Goal: Find specific page/section: Find specific page/section

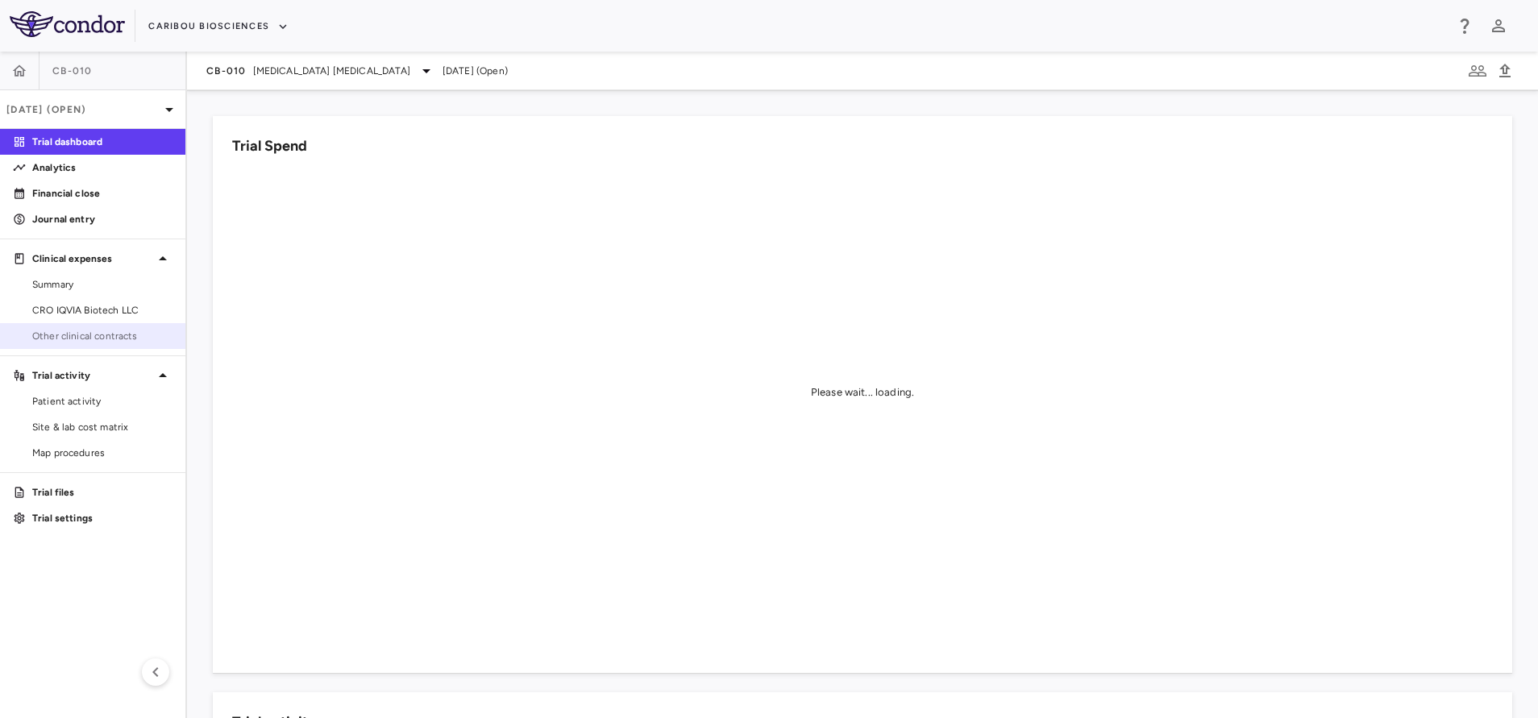
click at [115, 339] on span "Other clinical contracts" at bounding box center [102, 336] width 140 height 15
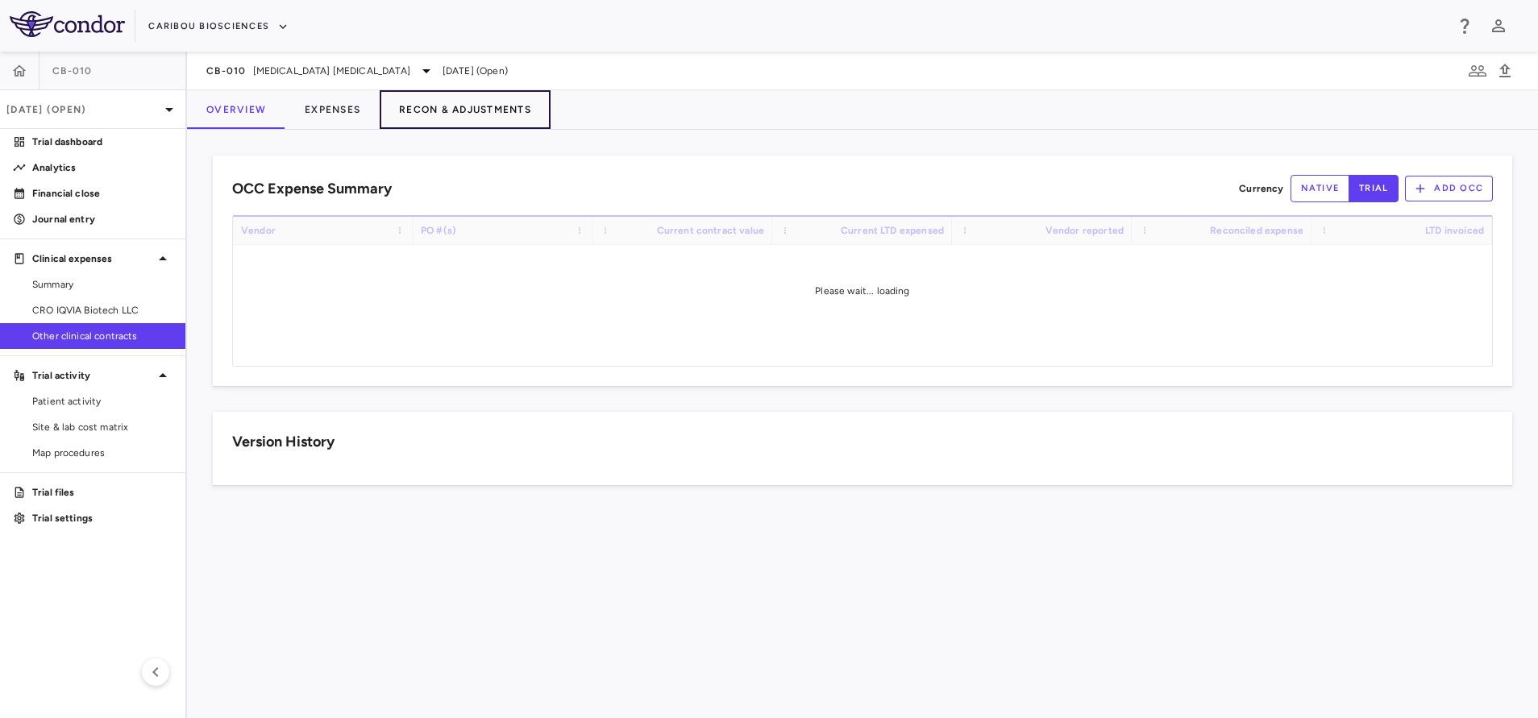
click at [450, 115] on button "Recon & Adjustments" at bounding box center [465, 109] width 171 height 39
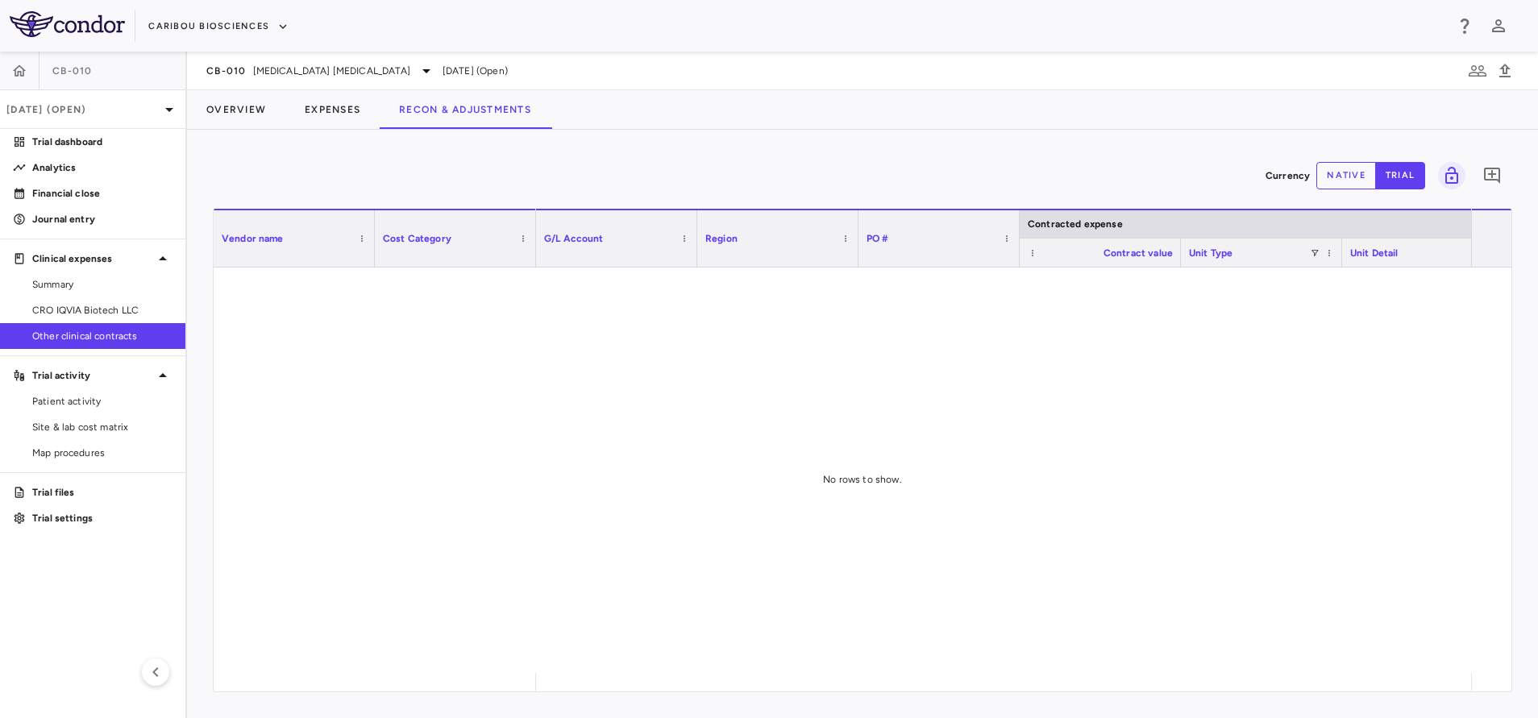
click at [450, 110] on button "Recon & Adjustments" at bounding box center [465, 109] width 171 height 39
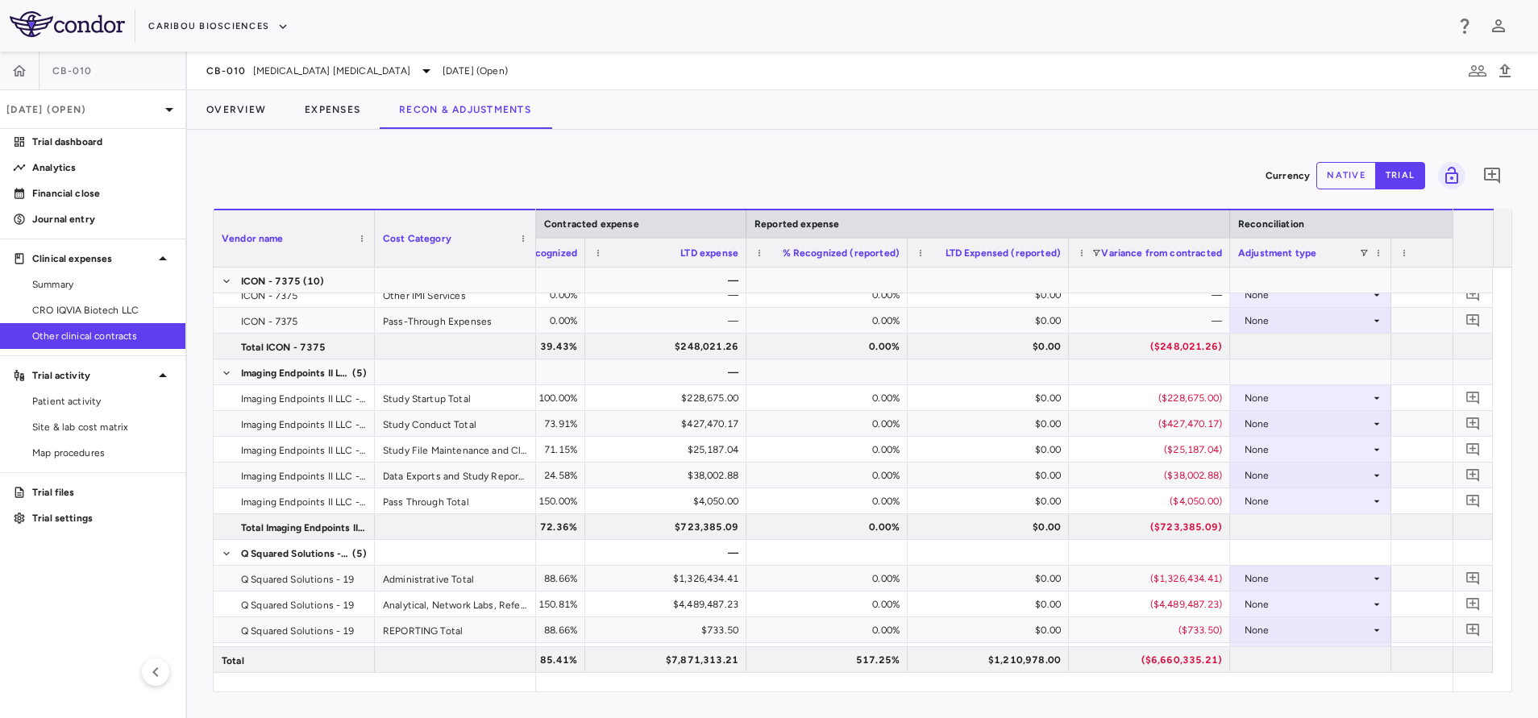
drag, startPoint x: 1332, startPoint y: 182, endPoint x: 1332, endPoint y: 193, distance: 10.5
click at [1332, 181] on button "native" at bounding box center [1346, 175] width 60 height 27
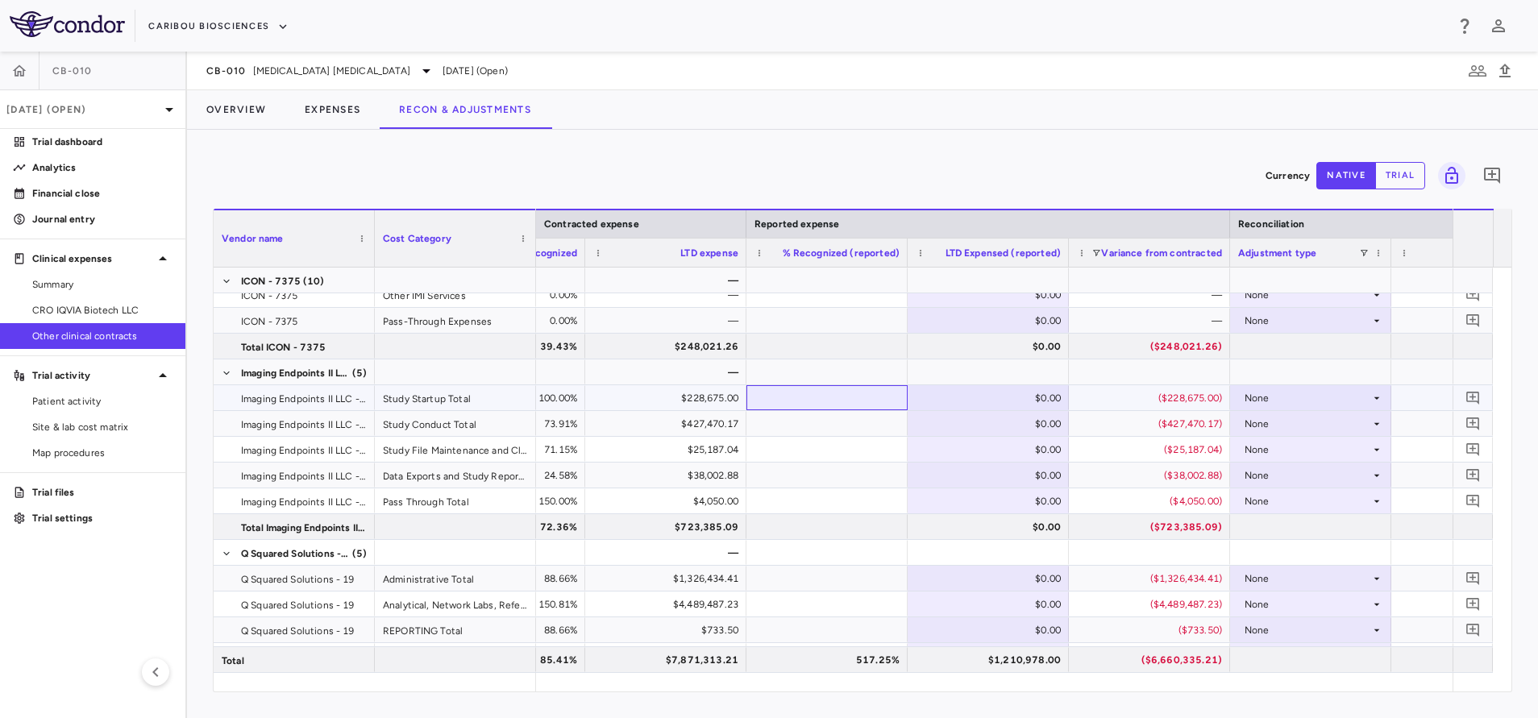
click at [854, 397] on div at bounding box center [826, 397] width 145 height 23
click at [825, 402] on div at bounding box center [826, 397] width 145 height 23
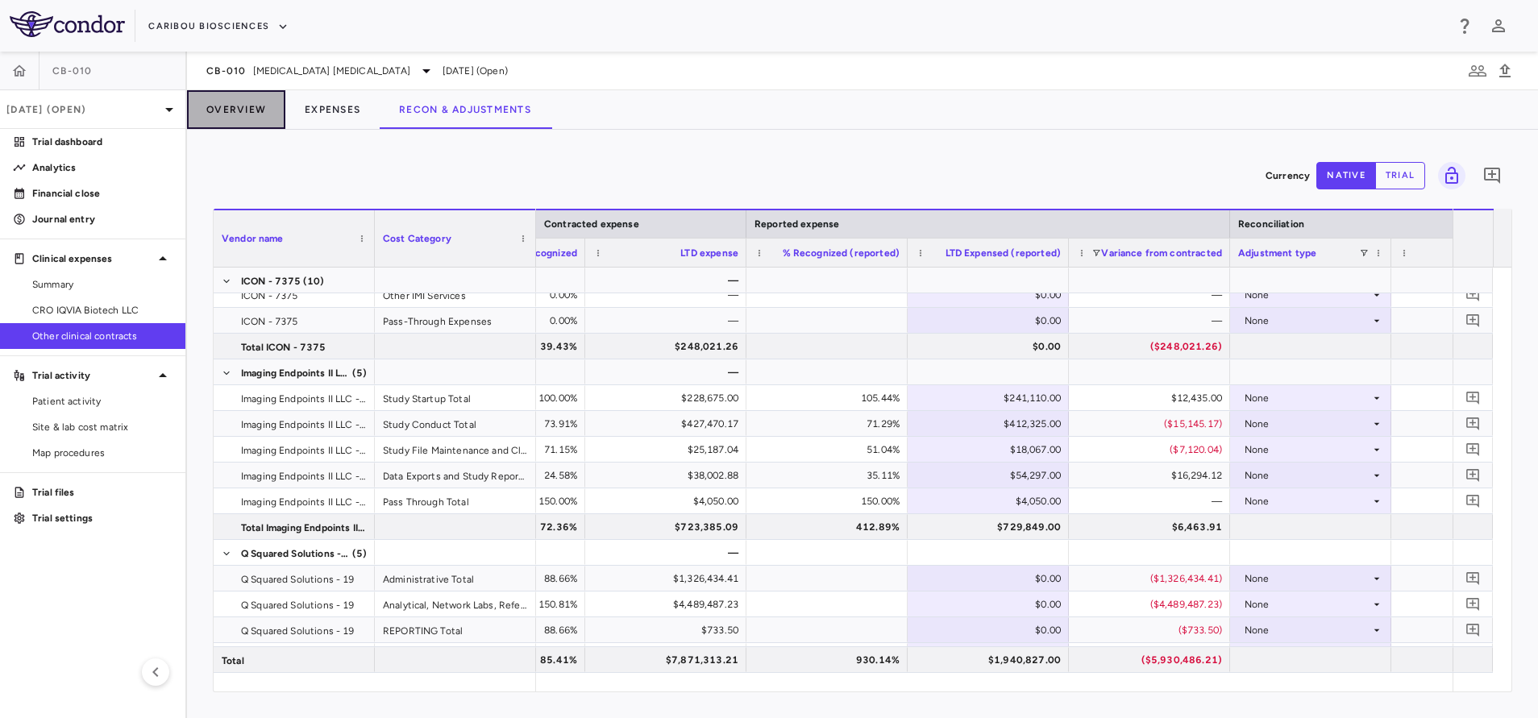
click at [234, 117] on button "Overview" at bounding box center [236, 109] width 98 height 39
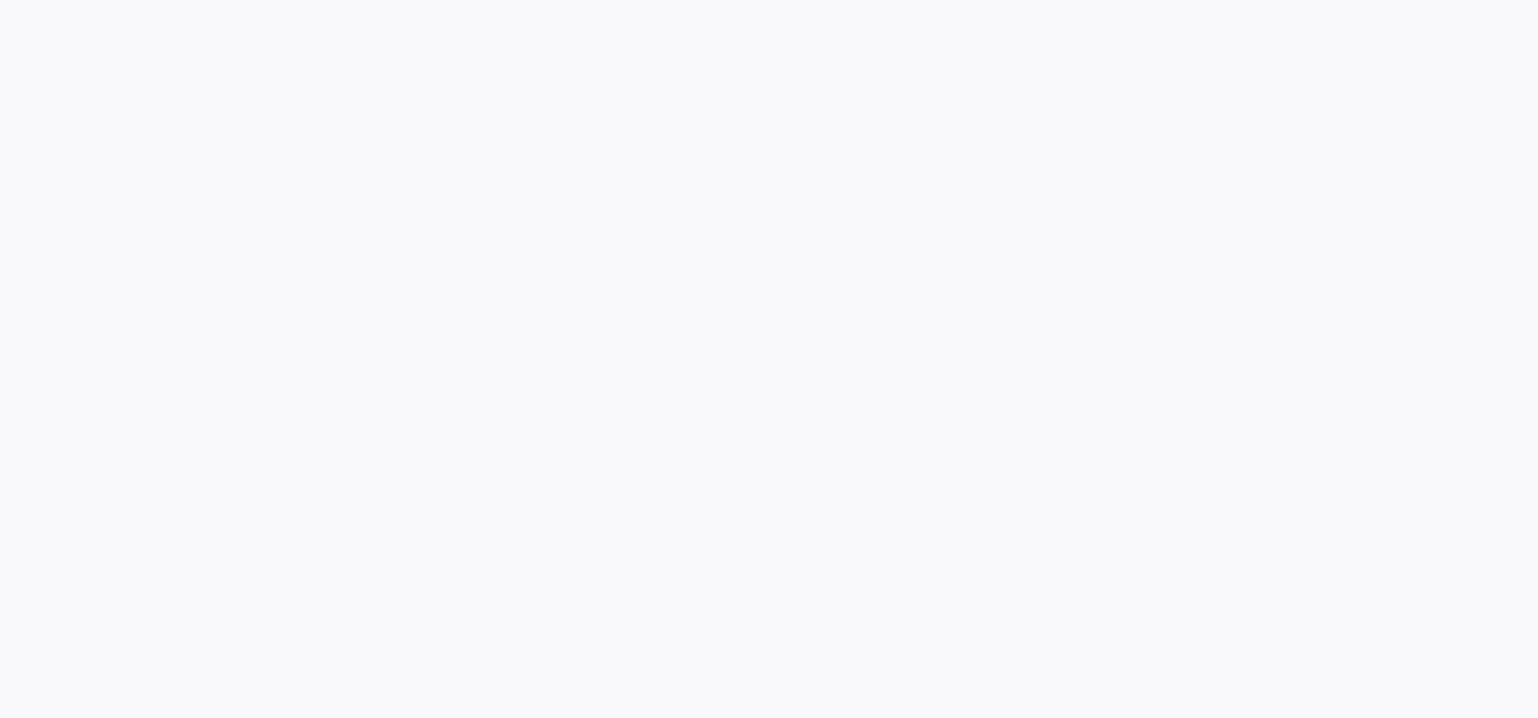
click at [235, 188] on div at bounding box center [769, 359] width 1538 height 718
click at [235, 168] on div at bounding box center [769, 359] width 1538 height 718
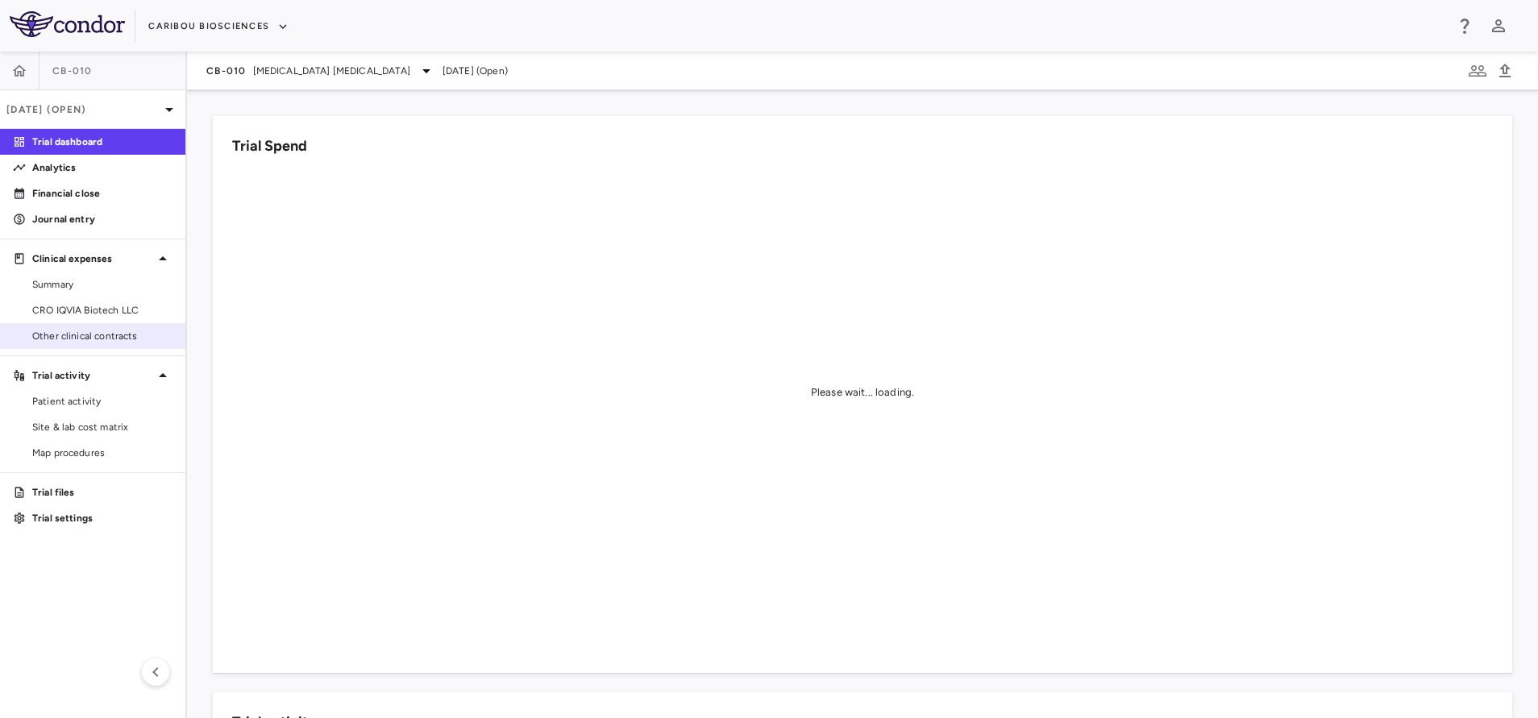
drag, startPoint x: 98, startPoint y: 320, endPoint x: 89, endPoint y: 336, distance: 18.4
click at [98, 320] on link "CRO IQVIA Biotech LLC" at bounding box center [92, 310] width 185 height 24
click at [89, 336] on span "Other clinical contracts" at bounding box center [102, 336] width 140 height 15
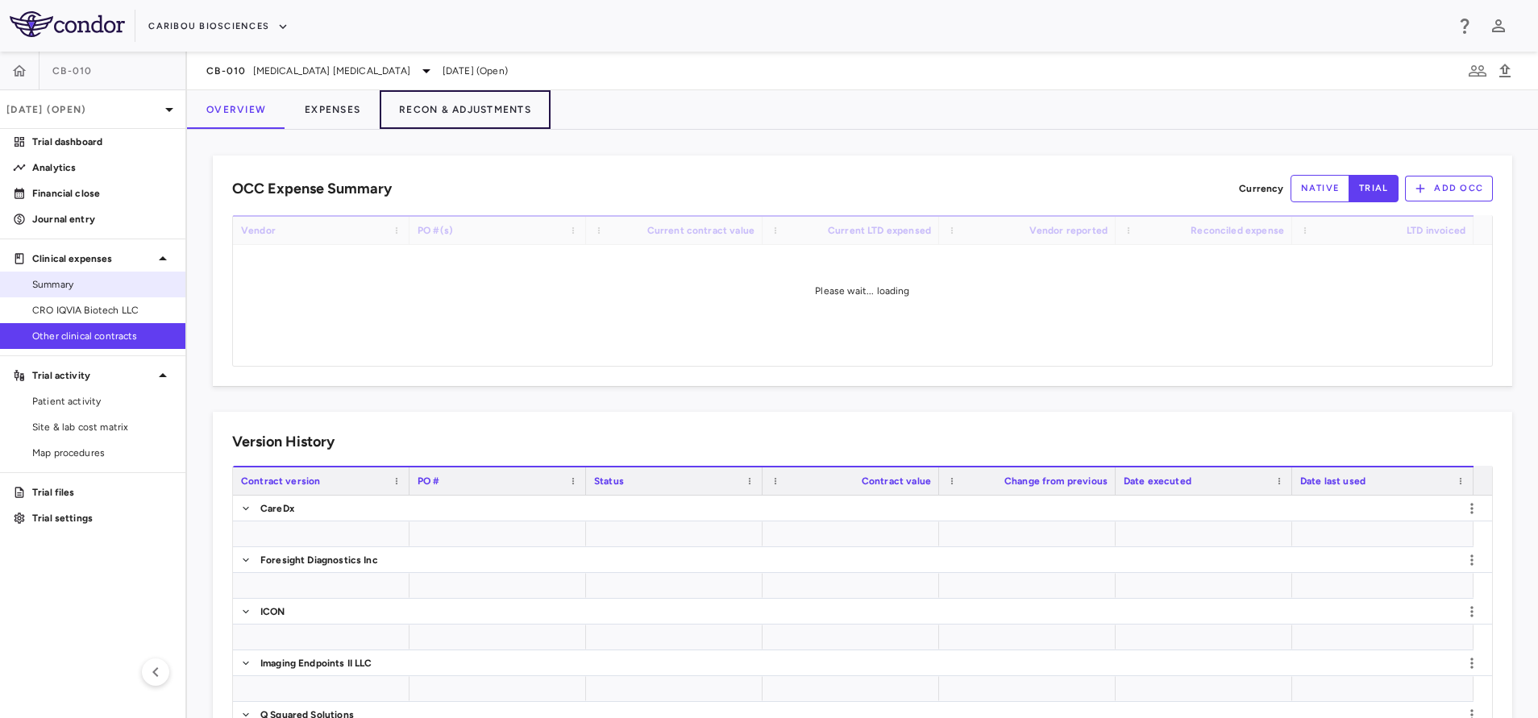
click at [457, 110] on button "Recon & Adjustments" at bounding box center [465, 109] width 171 height 39
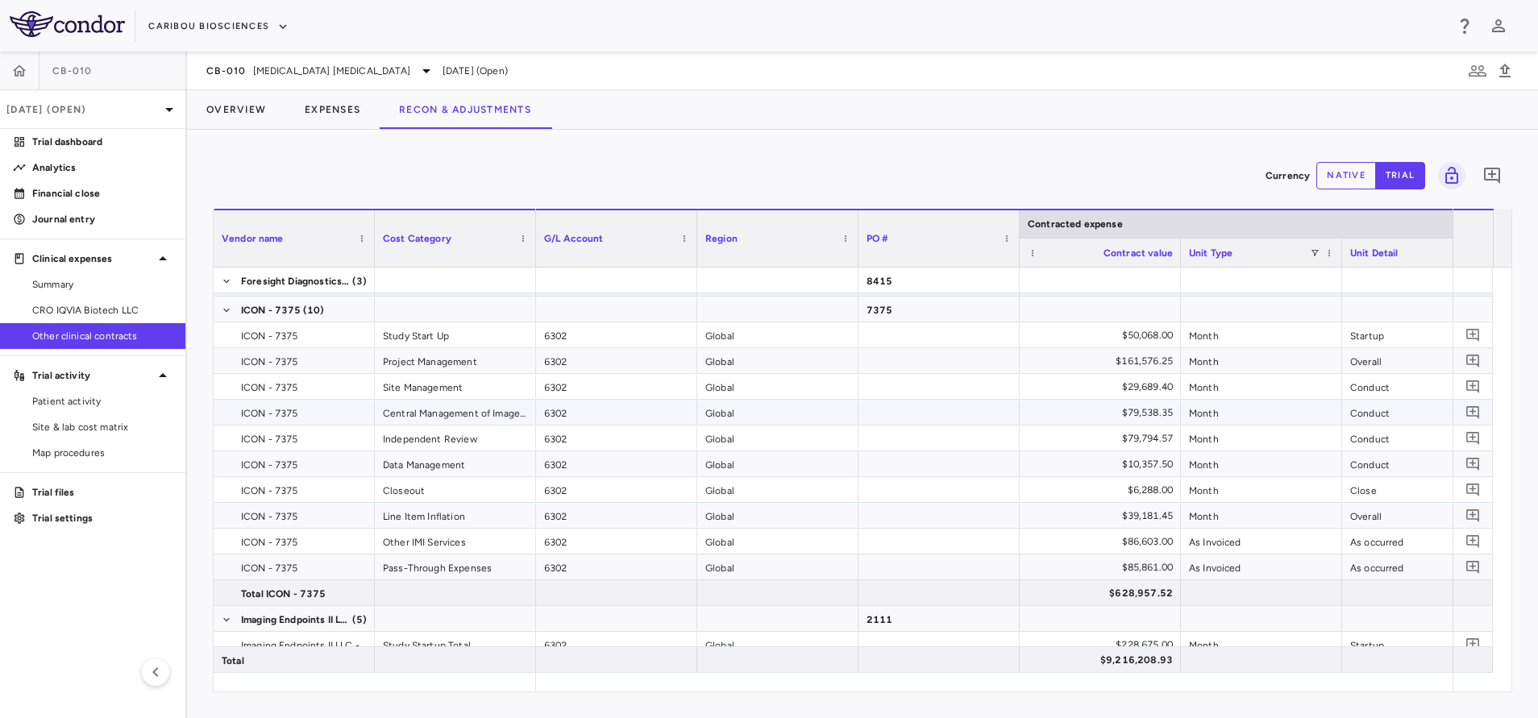
scroll to position [315, 0]
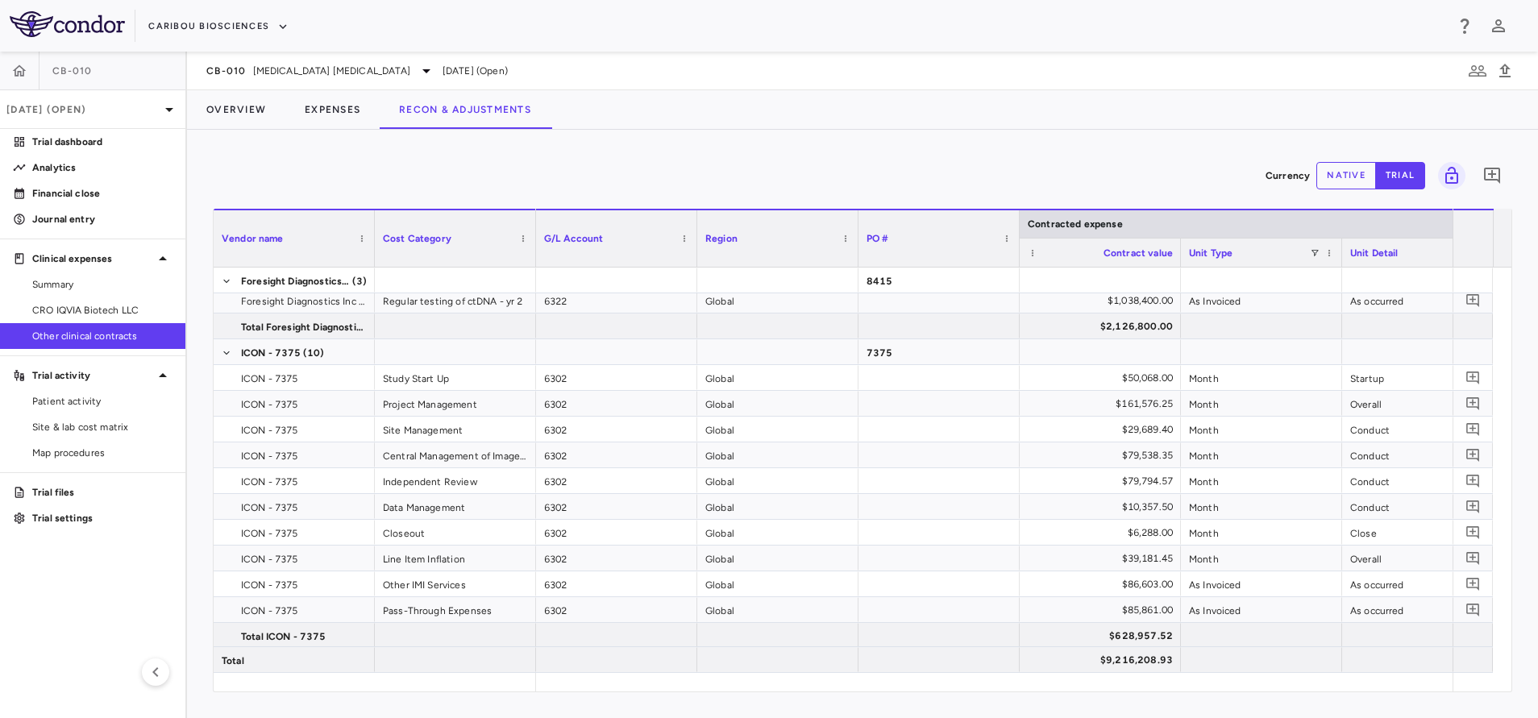
click at [1354, 173] on button "native" at bounding box center [1346, 175] width 60 height 27
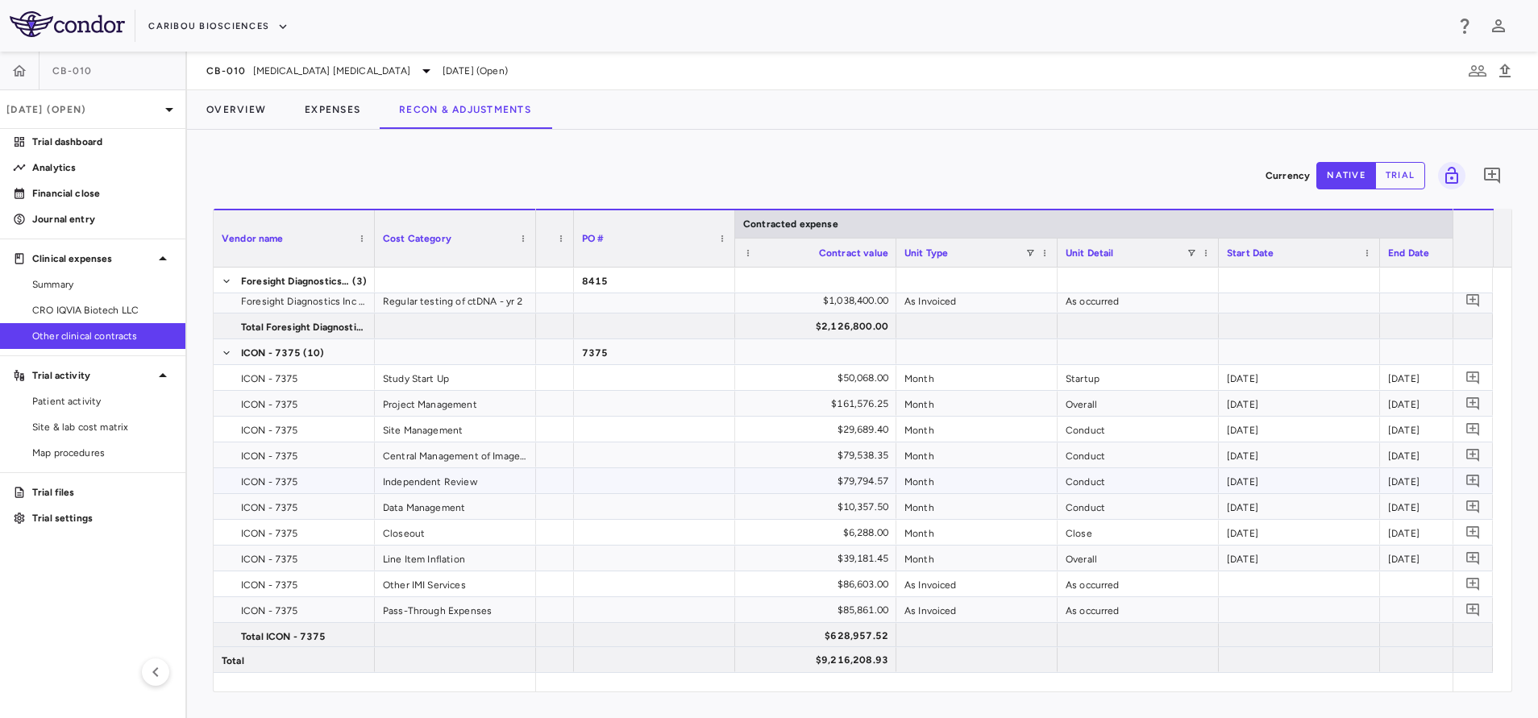
scroll to position [0, 0]
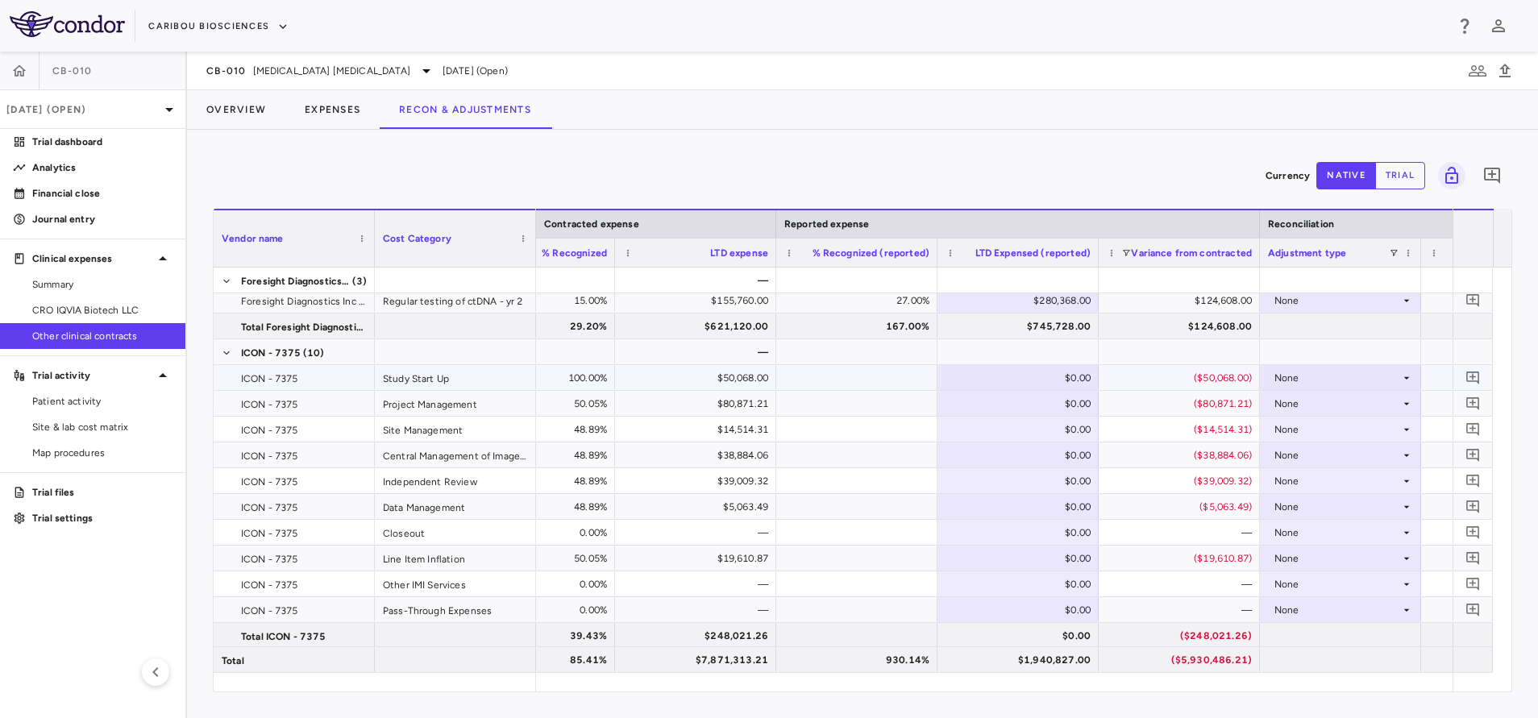
click at [811, 375] on div at bounding box center [856, 377] width 145 height 23
